Goal: Task Accomplishment & Management: Use online tool/utility

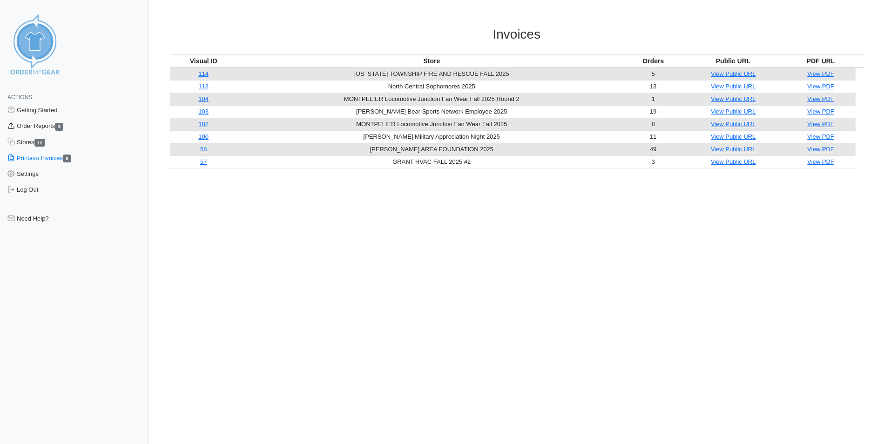
click at [36, 128] on link "Order Reports 8" at bounding box center [74, 126] width 149 height 16
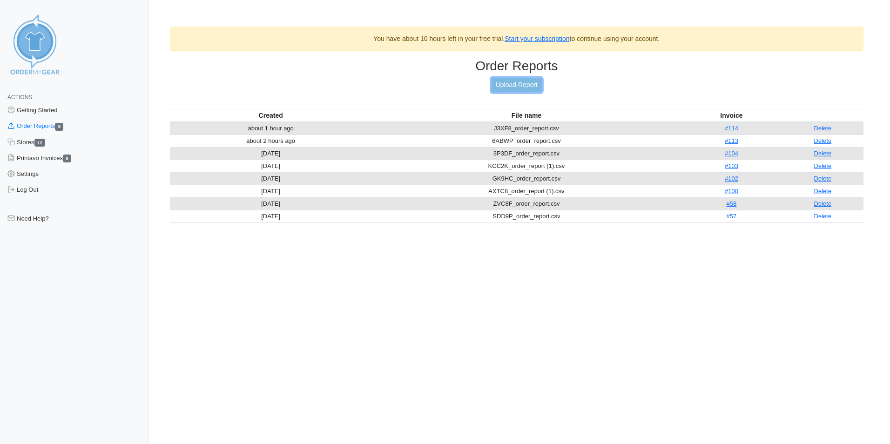
click at [513, 85] on link "Upload Report" at bounding box center [517, 85] width 50 height 14
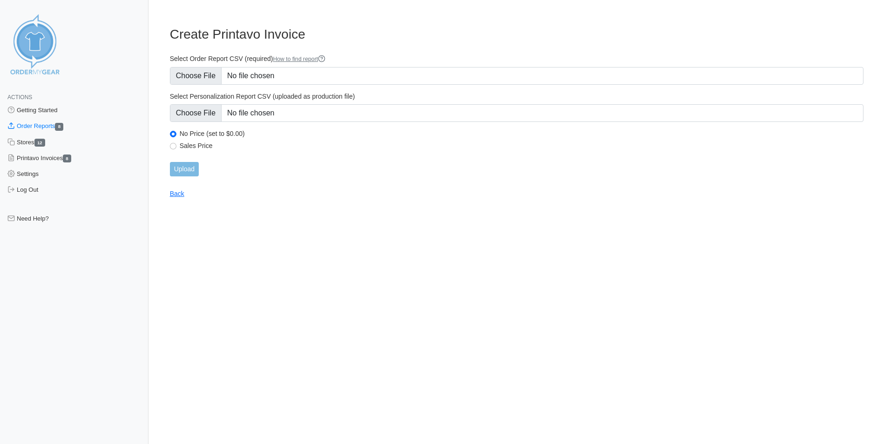
click at [196, 144] on label "Sales Price" at bounding box center [522, 146] width 684 height 8
click at [176, 144] on input "Sales Price" at bounding box center [173, 146] width 7 height 7
radio input "true"
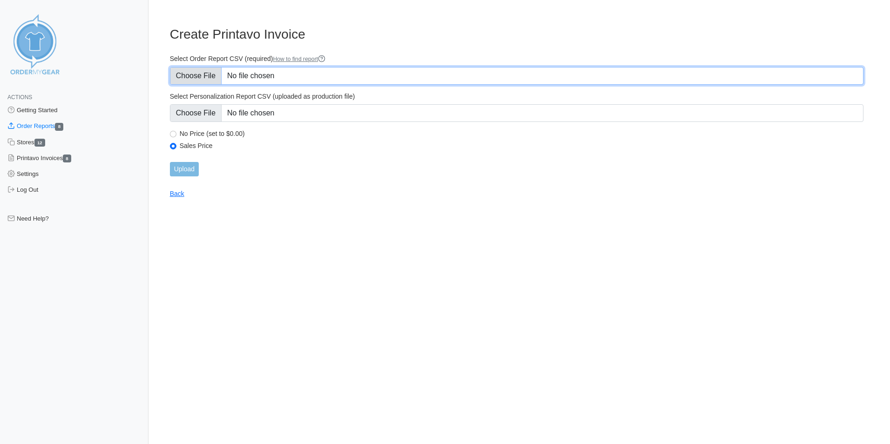
click at [202, 75] on input "Select Order Report CSV (required) How to find report" at bounding box center [517, 76] width 694 height 18
type input "C:\fakepath\GHG7H_order_report.csv"
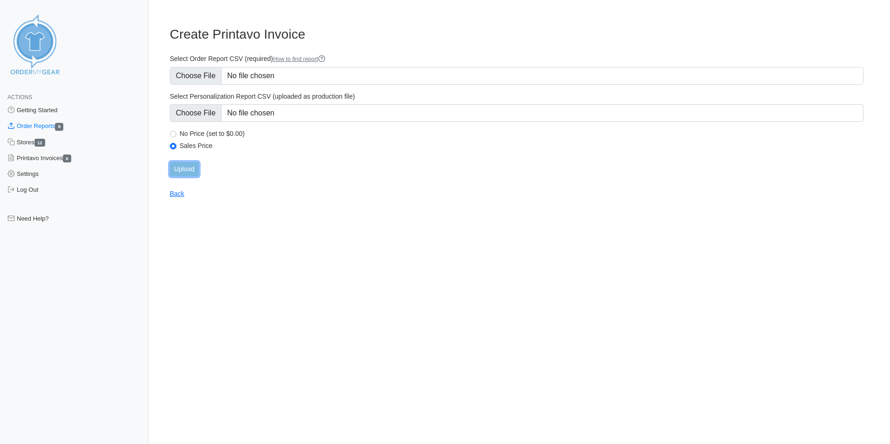
click at [190, 166] on input "Upload" at bounding box center [184, 169] width 29 height 14
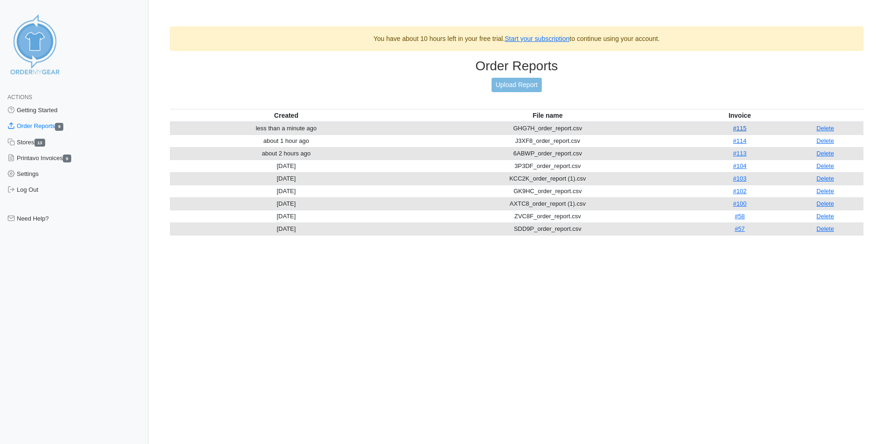
click at [737, 129] on link "#115" at bounding box center [740, 128] width 14 height 7
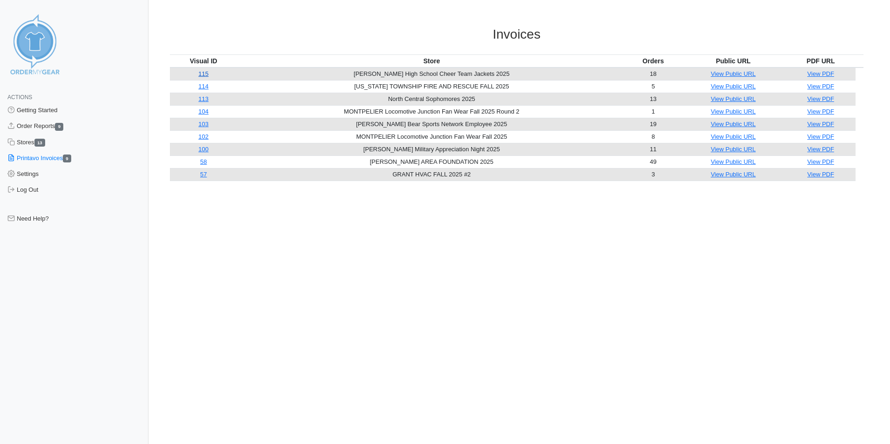
click at [206, 73] on link "115" at bounding box center [203, 73] width 10 height 7
